Goal: Transaction & Acquisition: Download file/media

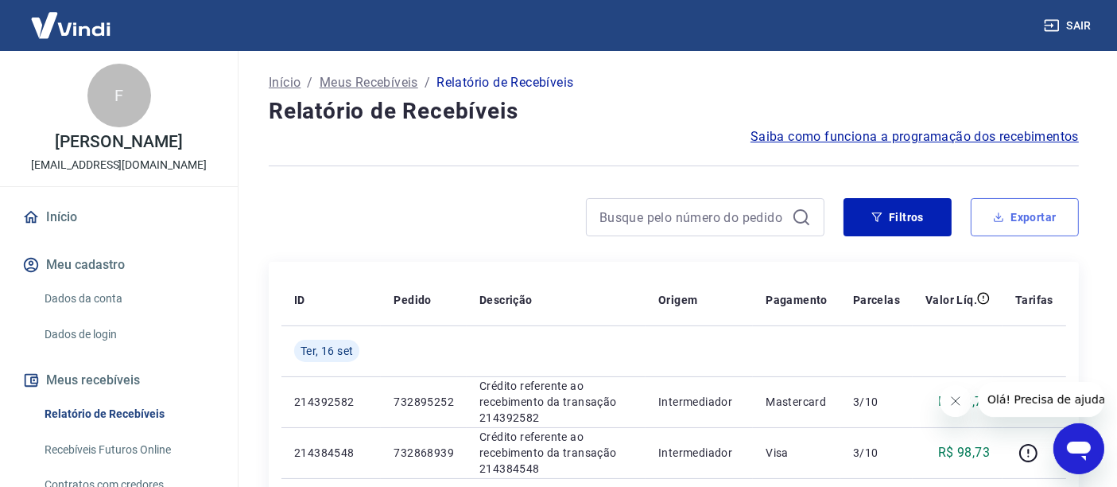
click at [1039, 222] on button "Exportar" at bounding box center [1025, 217] width 108 height 38
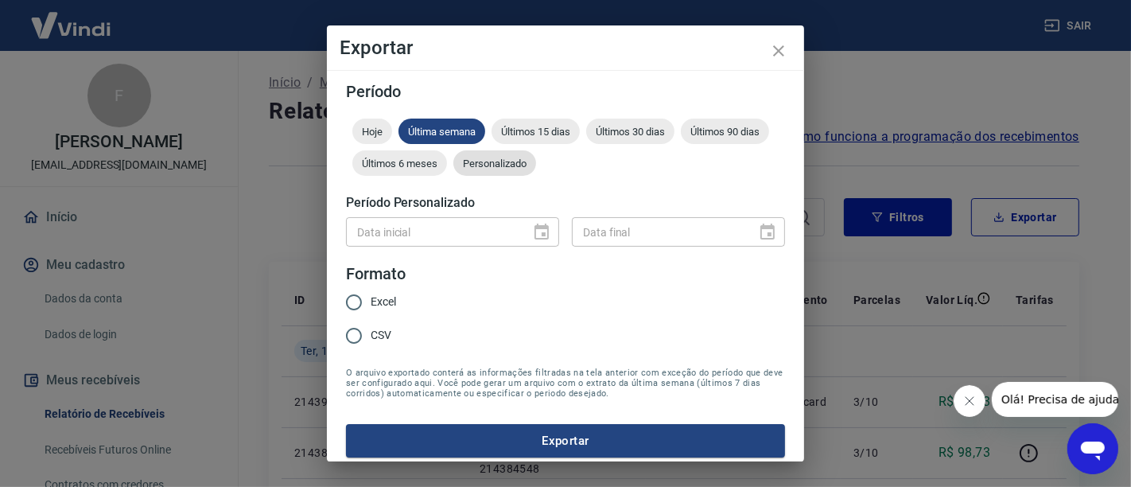
click at [536, 162] on span "Personalizado" at bounding box center [494, 163] width 83 height 12
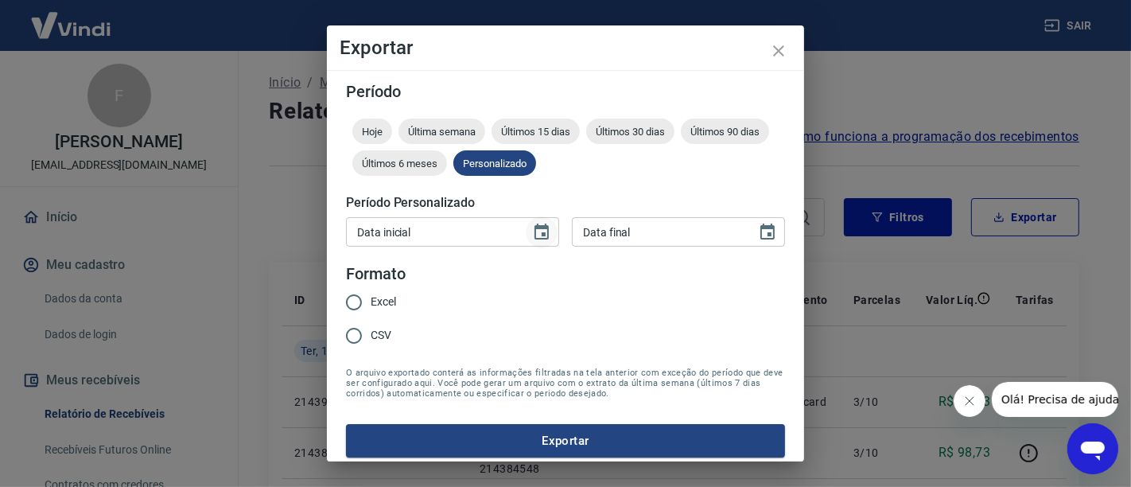
click at [532, 236] on icon "Choose date" at bounding box center [541, 232] width 19 height 19
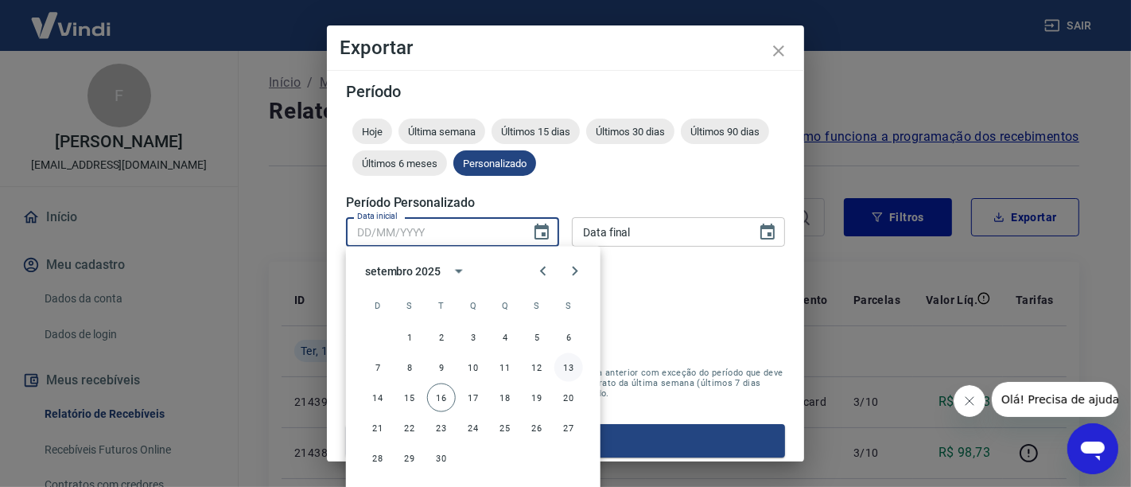
click at [568, 367] on button "13" at bounding box center [568, 367] width 29 height 29
type input "[DATE]"
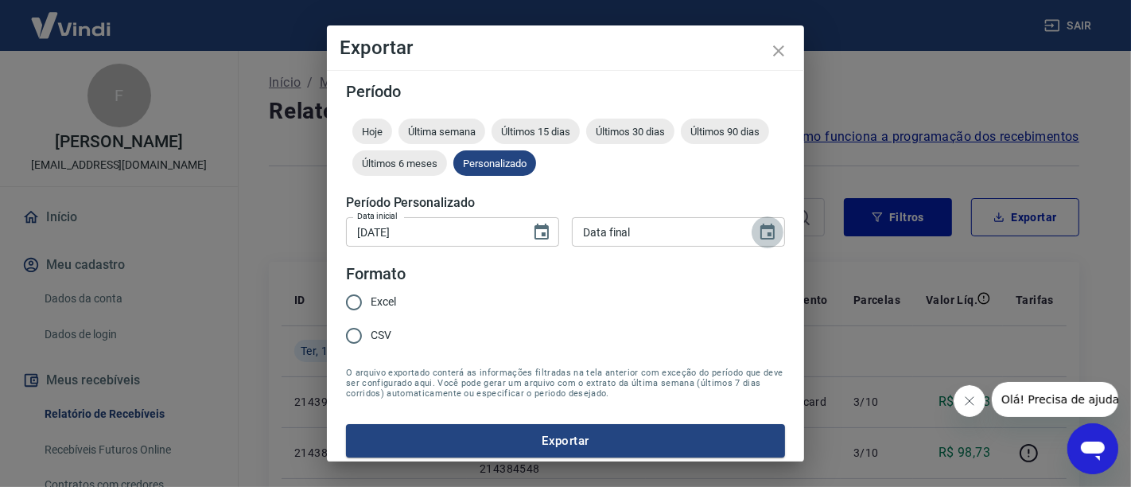
click at [760, 228] on icon "Choose date" at bounding box center [767, 231] width 14 height 16
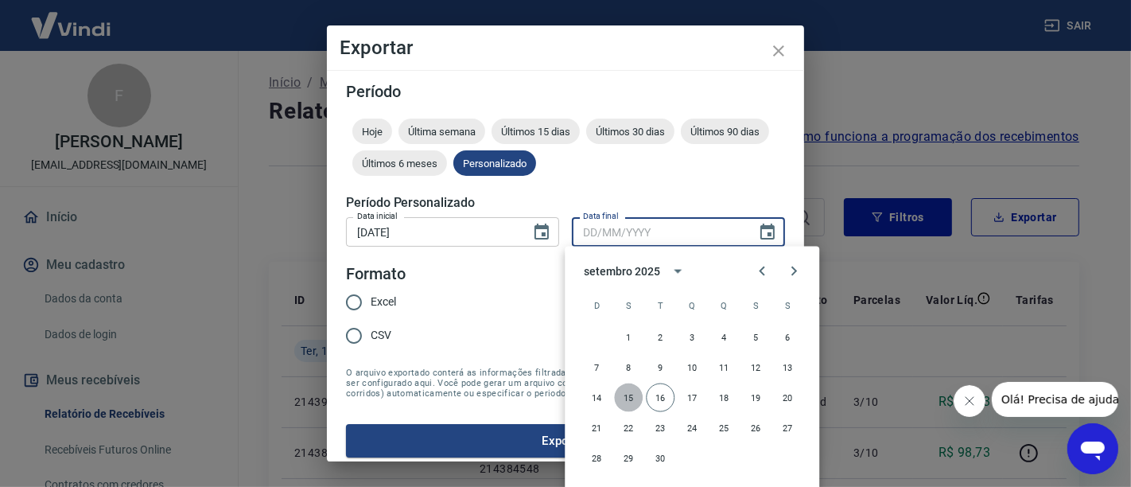
click at [627, 396] on button "15" at bounding box center [628, 397] width 29 height 29
type input "[DATE]"
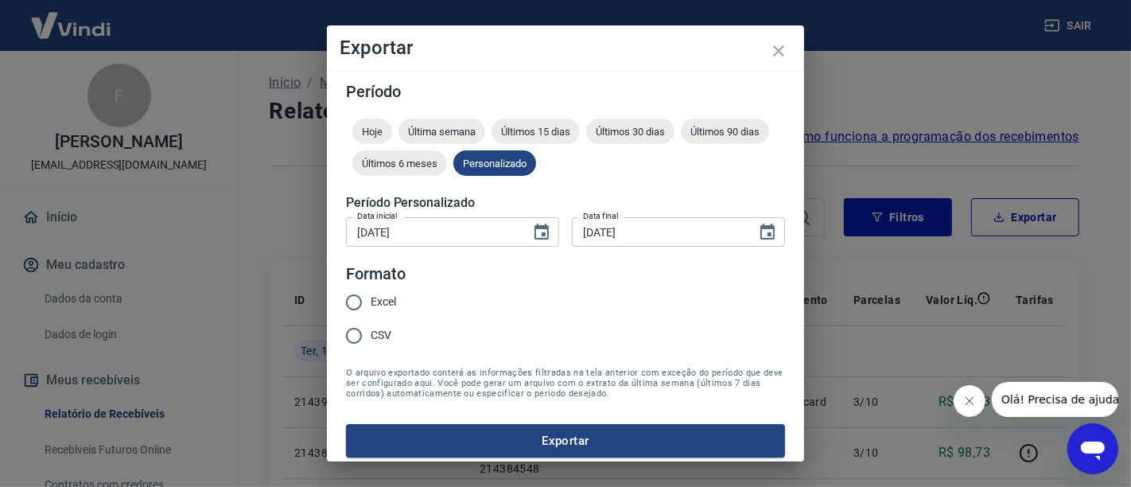
click at [356, 306] on input "Excel" at bounding box center [353, 302] width 33 height 33
radio input "true"
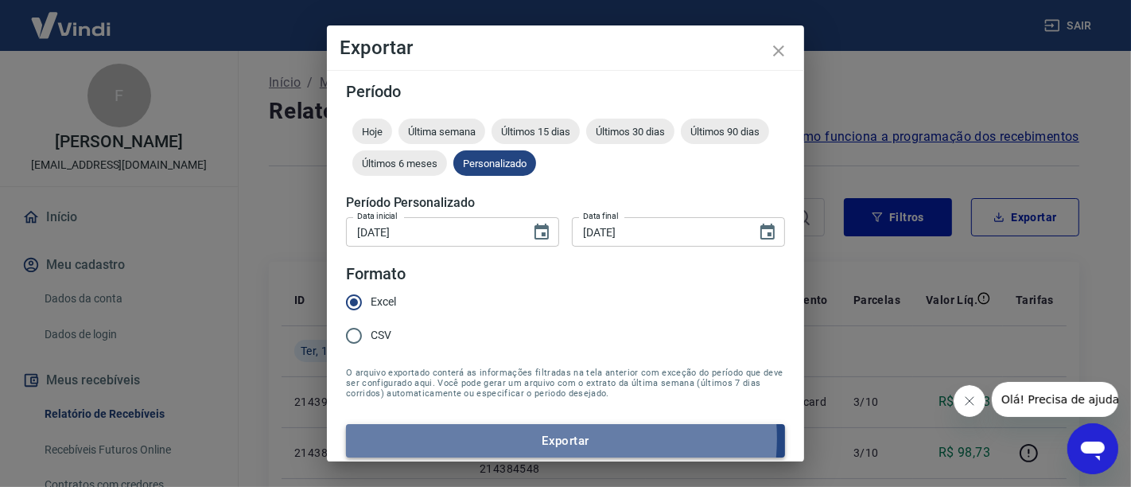
click at [560, 437] on button "Exportar" at bounding box center [565, 440] width 439 height 33
